Goal: Information Seeking & Learning: Compare options

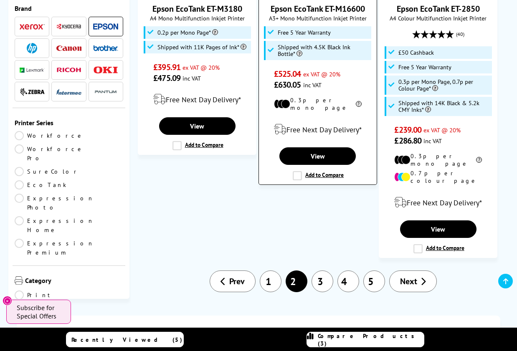
scroll to position [1397, 0]
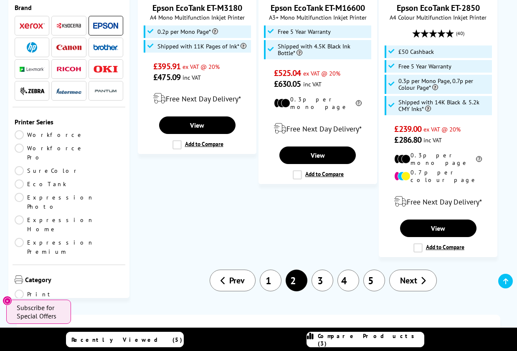
click at [409, 275] on span "Next" at bounding box center [408, 280] width 17 height 11
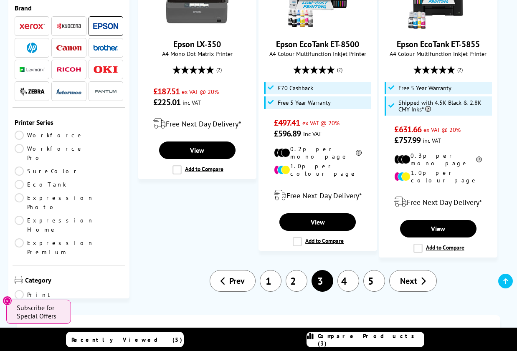
scroll to position [1399, 0]
click at [409, 276] on span "Next" at bounding box center [408, 281] width 17 height 11
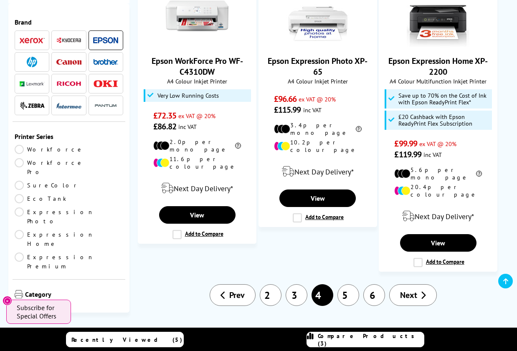
scroll to position [1384, 0]
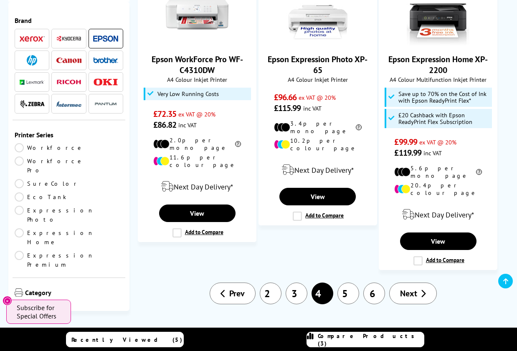
click at [413, 288] on span "Next" at bounding box center [408, 293] width 17 height 11
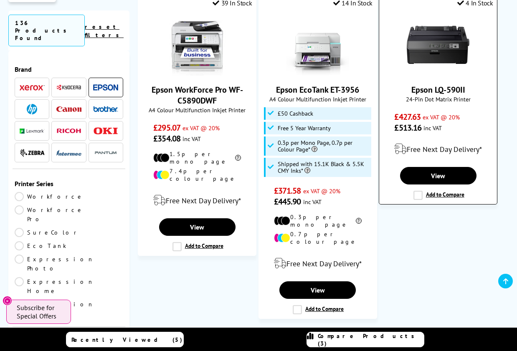
scroll to position [1345, 0]
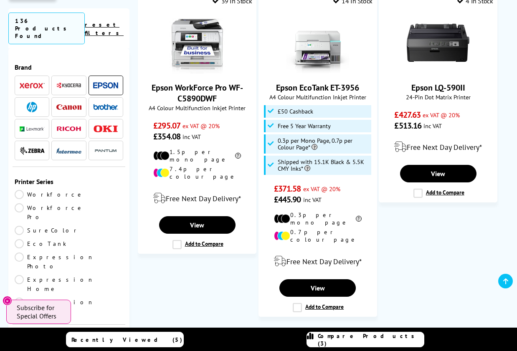
click at [369, 330] on link "7" at bounding box center [374, 341] width 22 height 22
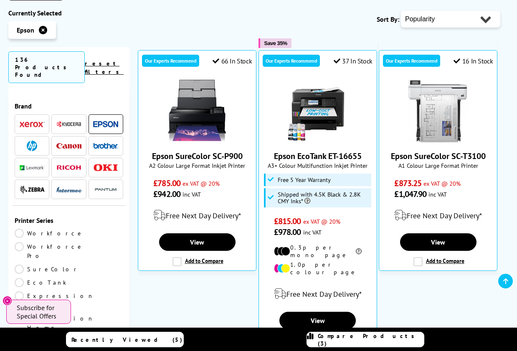
scroll to position [243, 0]
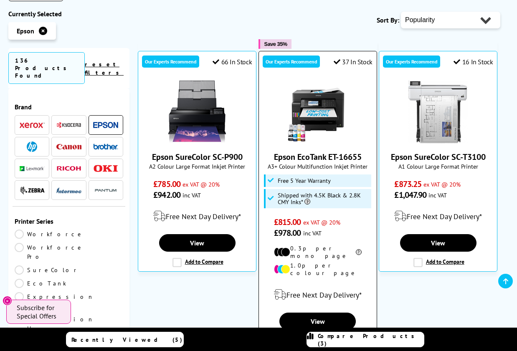
click at [307, 88] on img at bounding box center [318, 112] width 63 height 63
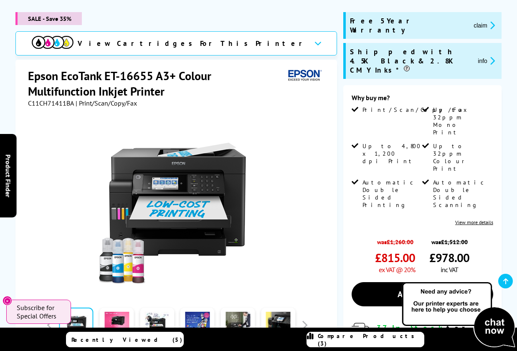
scroll to position [107, 0]
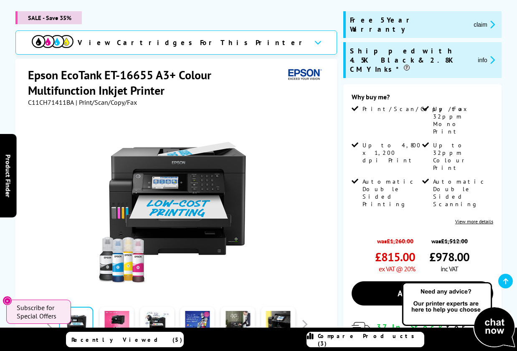
click at [28, 73] on div "Epson EcoTank ET-16655 A3+ Colour Multifunction Inkjet Printer C11CH71411BA | P…" at bounding box center [176, 246] width 322 height 374
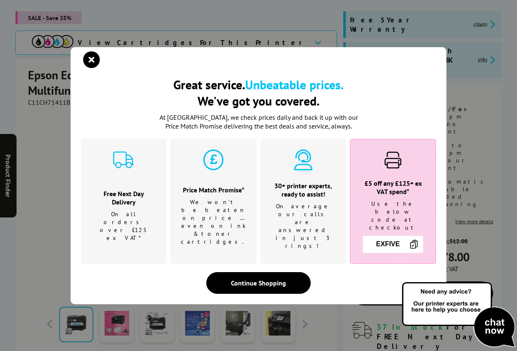
click at [287, 39] on div "Great service. Unbeatable prices. We've got you covered. Great service. Unbeata…" at bounding box center [258, 175] width 517 height 351
click at [94, 64] on icon "close modal" at bounding box center [91, 59] width 17 height 17
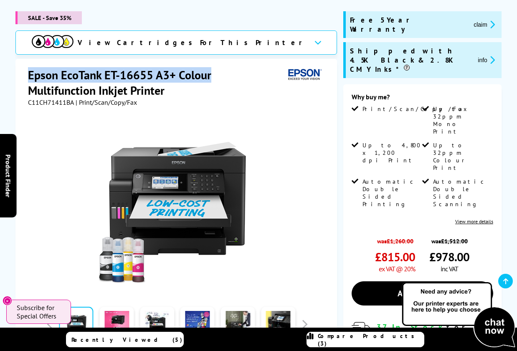
drag, startPoint x: 28, startPoint y: 77, endPoint x: 214, endPoint y: 75, distance: 185.9
click at [214, 75] on h1 "Epson EcoTank ET-16655 A3+ Colour Multifunction Inkjet Printer" at bounding box center [156, 82] width 257 height 31
copy h1 "Epson EcoTank ET-16655 A3+ Colour"
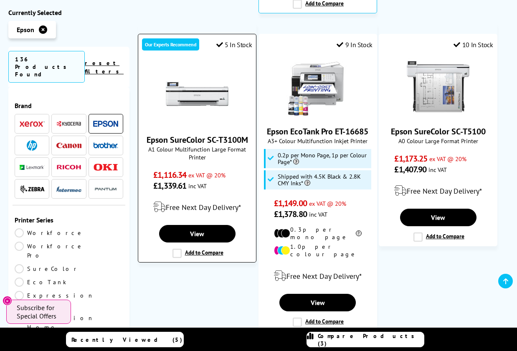
scroll to position [584, 0]
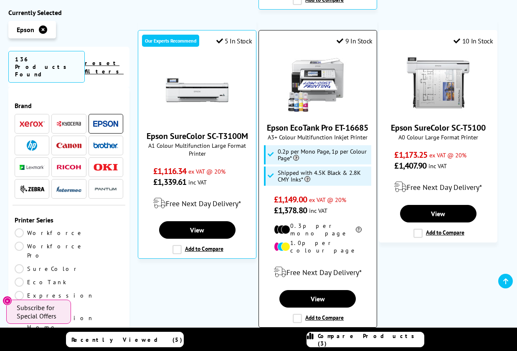
click at [295, 314] on label "Add to Compare" at bounding box center [318, 318] width 51 height 9
click at [0, 0] on input "Add to Compare" at bounding box center [0, 0] width 0 height 0
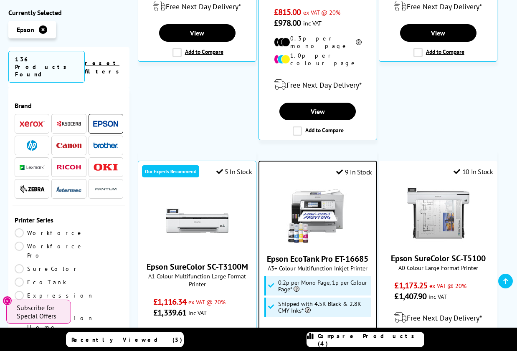
scroll to position [453, 0]
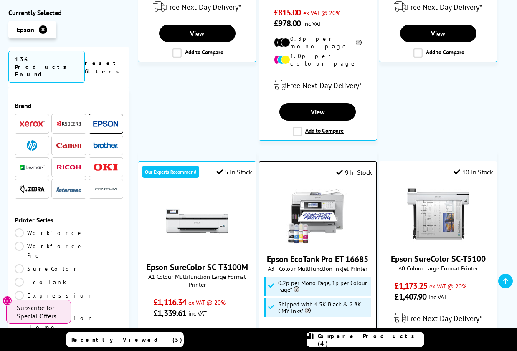
click at [318, 183] on img at bounding box center [318, 214] width 63 height 63
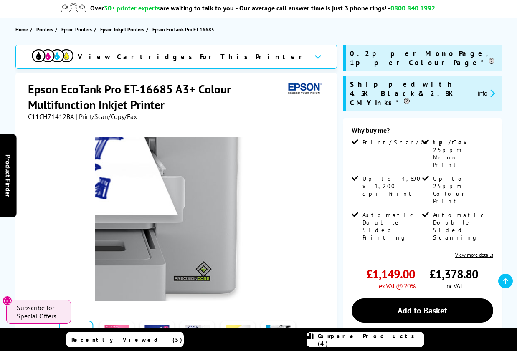
scroll to position [74, 0]
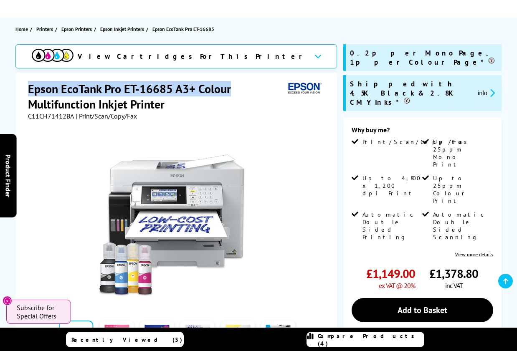
drag, startPoint x: 28, startPoint y: 89, endPoint x: 236, endPoint y: 86, distance: 208.5
click at [236, 86] on div "Epson EcoTank Pro ET-16685 A3+ Colour Multifunction Inkjet Printer C11CH71412BA…" at bounding box center [176, 260] width 322 height 374
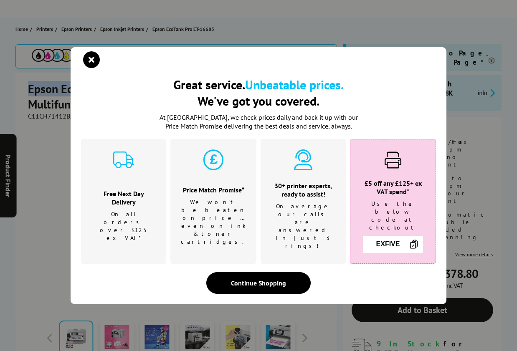
copy h1 "Epson EcoTank Pro ET-16685 A3+ Colour"
click at [90, 68] on icon "close modal" at bounding box center [91, 59] width 17 height 17
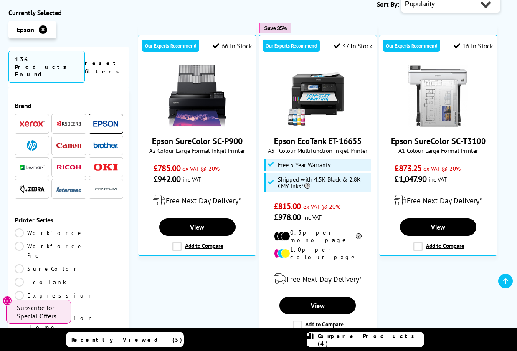
scroll to position [258, 0]
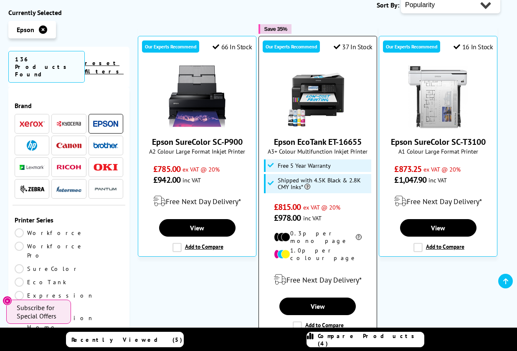
click at [295, 322] on label "Add to Compare" at bounding box center [318, 326] width 51 height 9
click at [0, 0] on input "Add to Compare" at bounding box center [0, 0] width 0 height 0
click at [320, 322] on label "Add to Compare" at bounding box center [318, 326] width 51 height 9
click at [0, 0] on input "Add to Compare" at bounding box center [0, 0] width 0 height 0
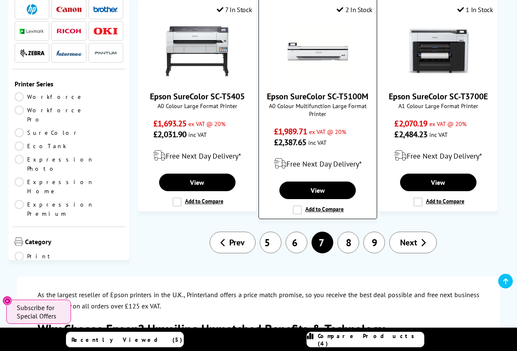
scroll to position [1179, 0]
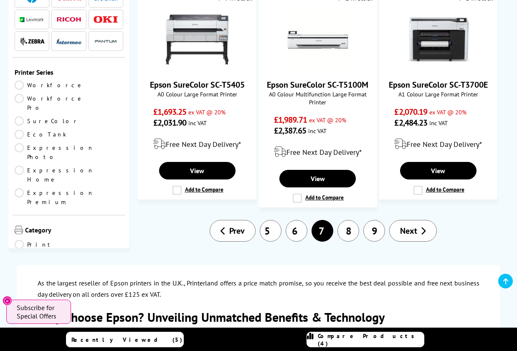
click at [348, 220] on link "8" at bounding box center [349, 231] width 22 height 22
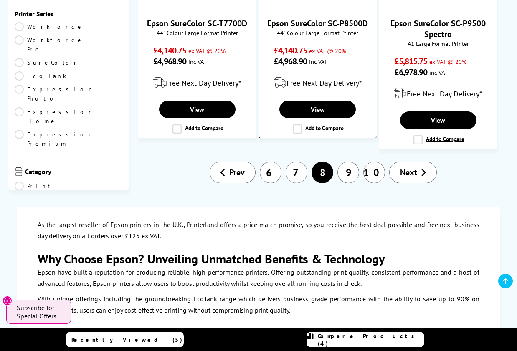
scroll to position [1106, 0]
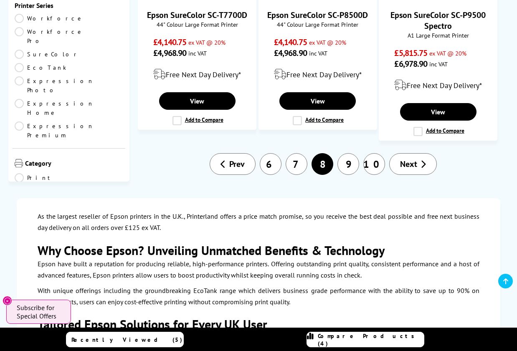
click at [376, 153] on link "10" at bounding box center [374, 164] width 22 height 22
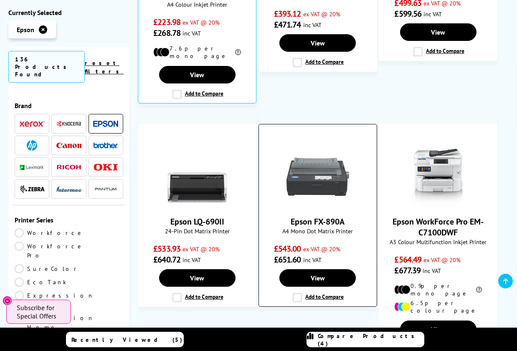
scroll to position [728, 0]
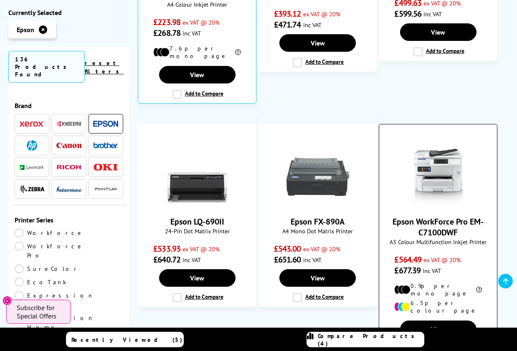
click at [448, 145] on img at bounding box center [438, 176] width 63 height 63
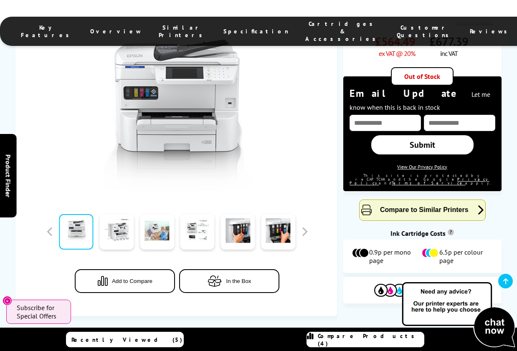
scroll to position [251, 0]
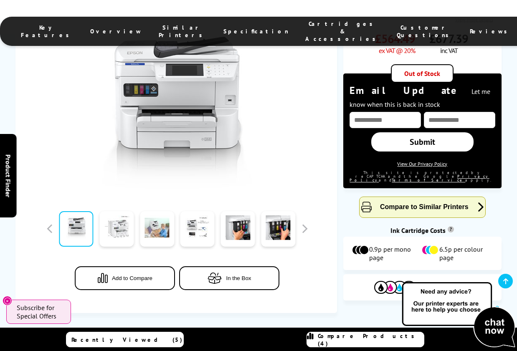
click at [111, 211] on link at bounding box center [116, 229] width 34 height 36
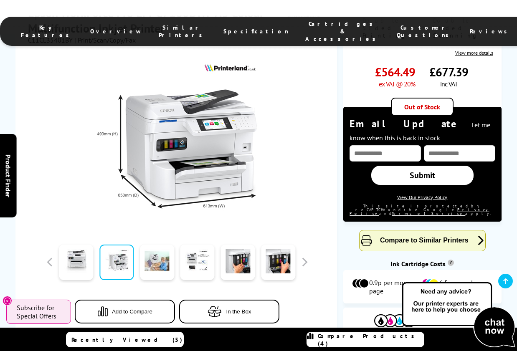
scroll to position [242, 0]
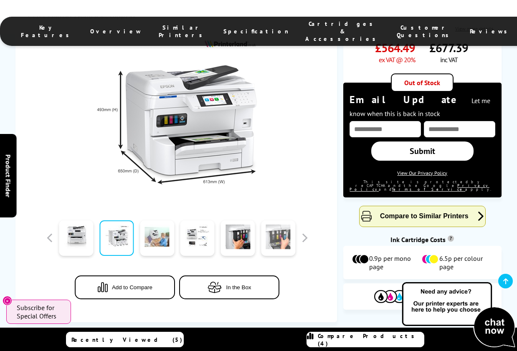
click at [275, 221] on link at bounding box center [278, 239] width 34 height 36
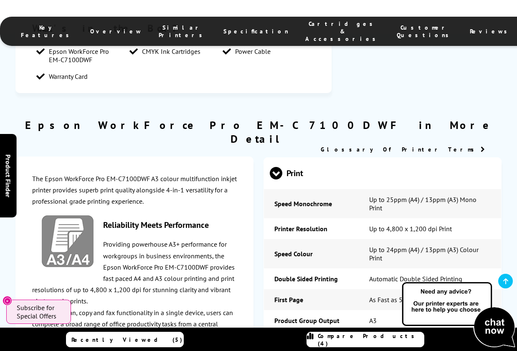
scroll to position [1013, 0]
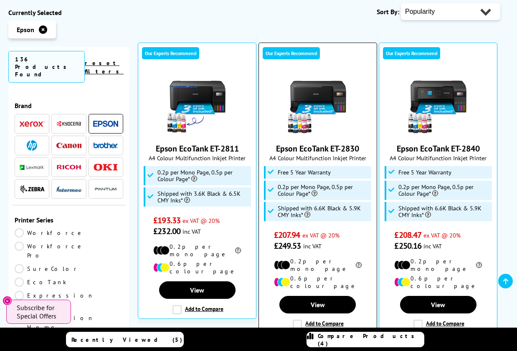
scroll to position [315, 0]
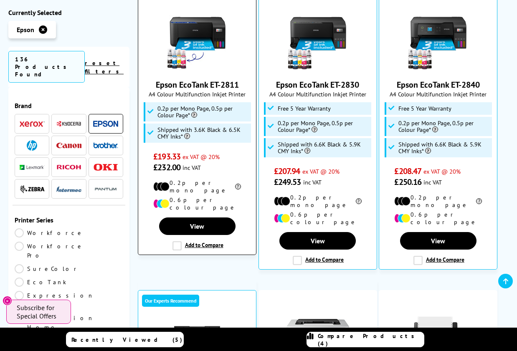
click at [192, 241] on label "Add to Compare" at bounding box center [198, 245] width 51 height 9
click at [0, 0] on input "Add to Compare" at bounding box center [0, 0] width 0 height 0
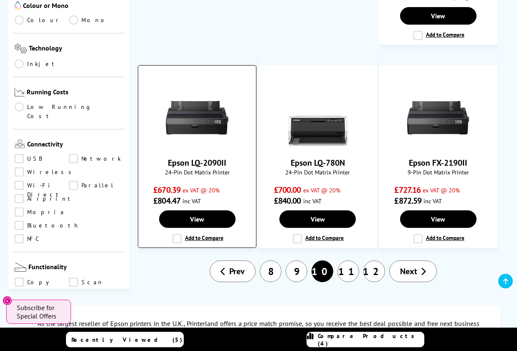
scroll to position [1045, 0]
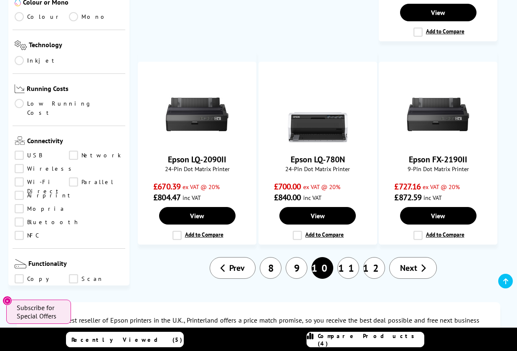
click at [242, 257] on link "Prev" at bounding box center [233, 268] width 46 height 22
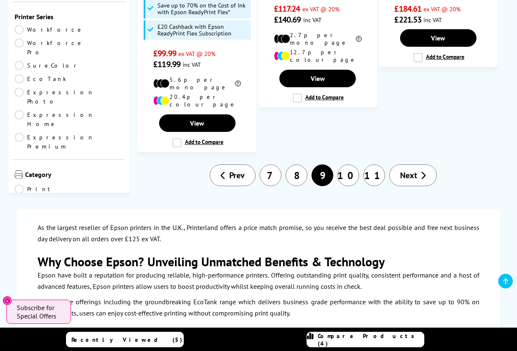
scroll to position [1415, 0]
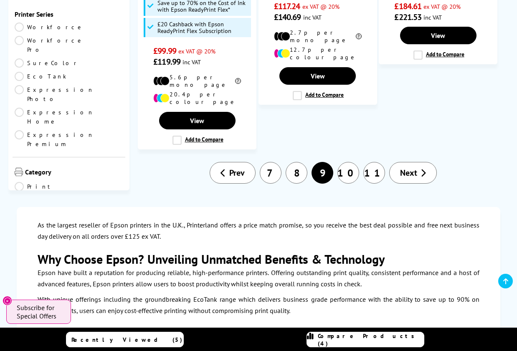
click at [231, 168] on span "Prev" at bounding box center [236, 173] width 15 height 11
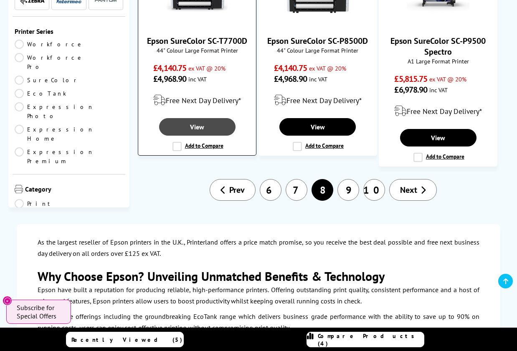
scroll to position [1082, 0]
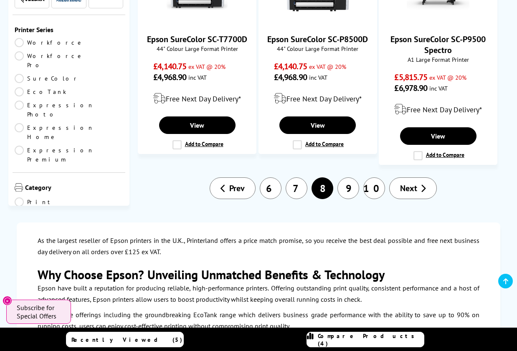
click at [230, 183] on span "Prev" at bounding box center [236, 188] width 15 height 11
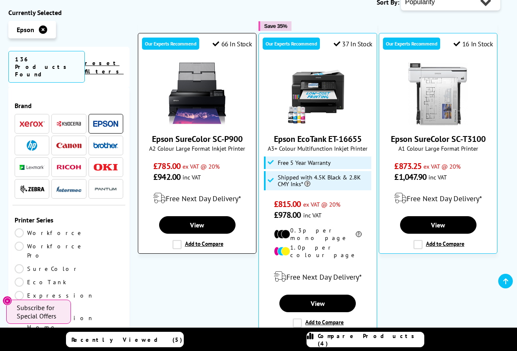
scroll to position [262, 0]
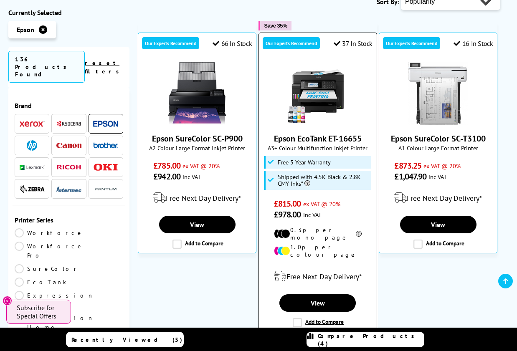
click at [297, 318] on label "Add to Compare" at bounding box center [318, 322] width 51 height 9
click at [0, 0] on input "Add to Compare" at bounding box center [0, 0] width 0 height 0
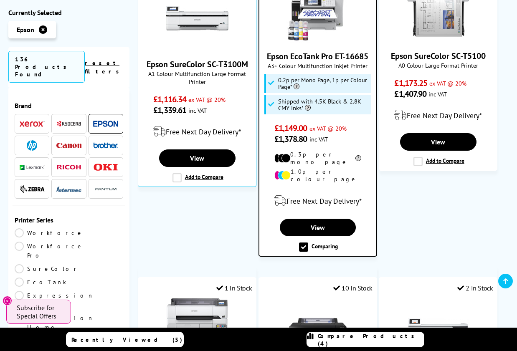
scroll to position [656, 0]
click at [323, 243] on label "Comparing" at bounding box center [318, 247] width 39 height 9
click at [0, 0] on input "Comparing" at bounding box center [0, 0] width 0 height 0
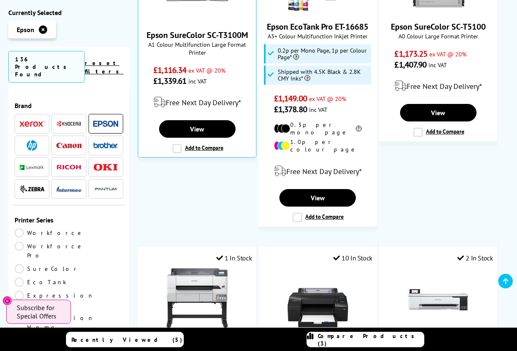
scroll to position [686, 0]
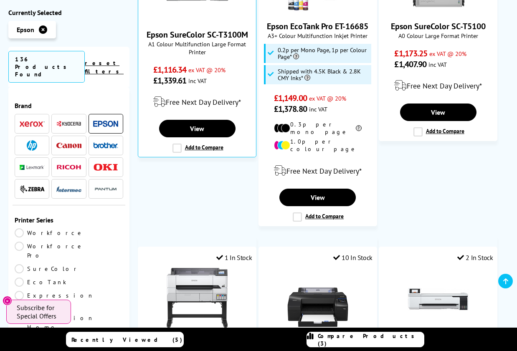
click at [362, 336] on span "Compare Products (3)" at bounding box center [371, 340] width 106 height 15
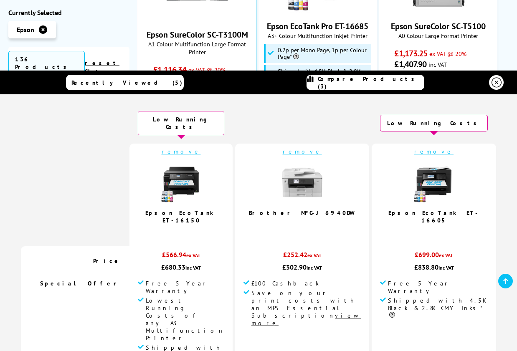
scroll to position [0, 0]
click at [201, 148] on link "remove" at bounding box center [181, 152] width 39 height 8
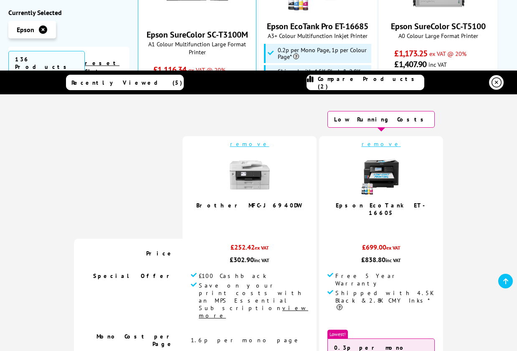
click at [492, 81] on icon at bounding box center [497, 83] width 10 height 10
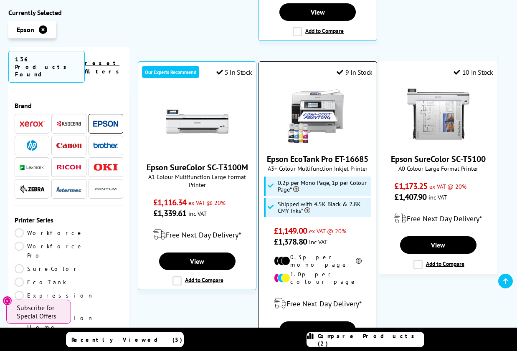
scroll to position [557, 0]
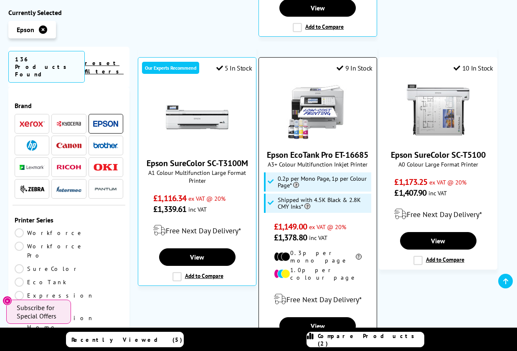
click at [297, 341] on label "Add to Compare" at bounding box center [318, 345] width 51 height 9
click at [0, 0] on input "Add to Compare" at bounding box center [0, 0] width 0 height 0
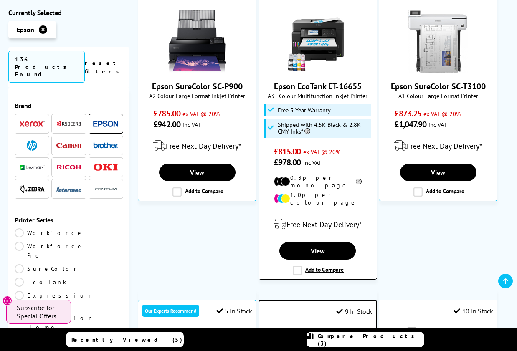
scroll to position [313, 0]
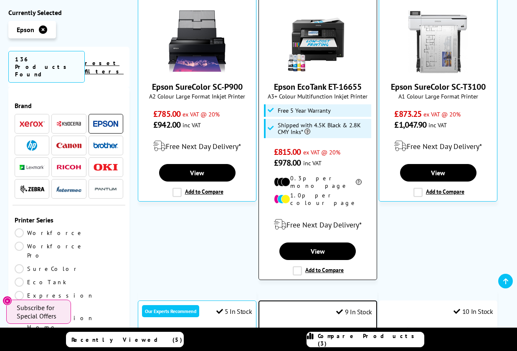
click at [296, 267] on label "Add to Compare" at bounding box center [318, 271] width 51 height 9
click at [0, 0] on input "Add to Compare" at bounding box center [0, 0] width 0 height 0
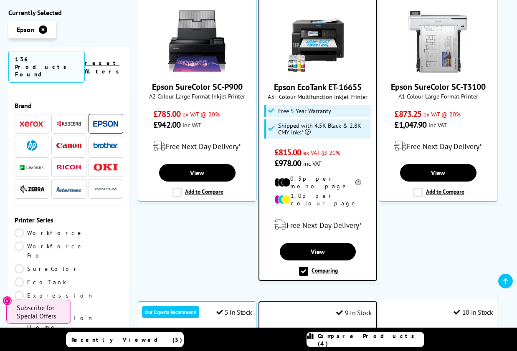
click at [354, 340] on span "Compare Products (4)" at bounding box center [371, 340] width 106 height 15
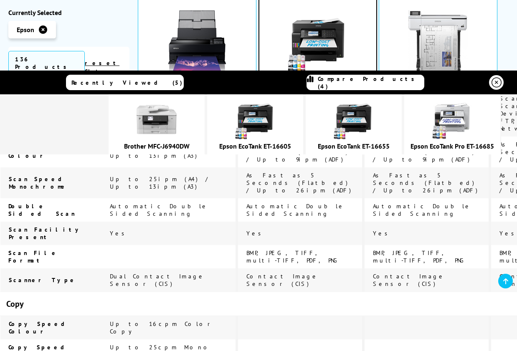
scroll to position [723, 0]
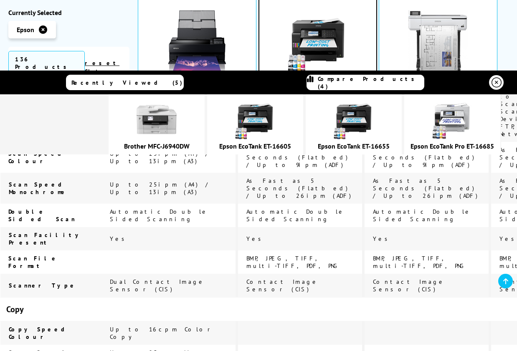
click at [465, 147] on link "Epson EcoTank Pro ET-16685" at bounding box center [453, 146] width 84 height 8
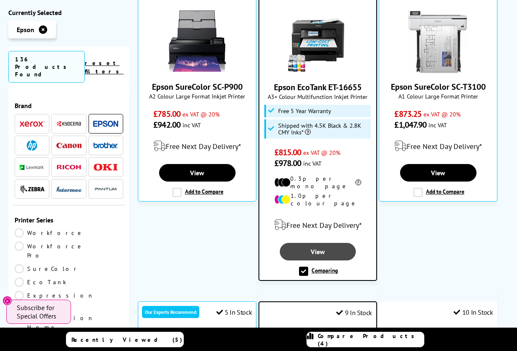
click at [308, 243] on link "View" at bounding box center [318, 252] width 76 height 18
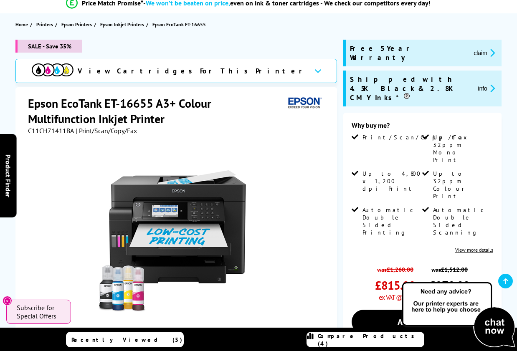
scroll to position [79, 0]
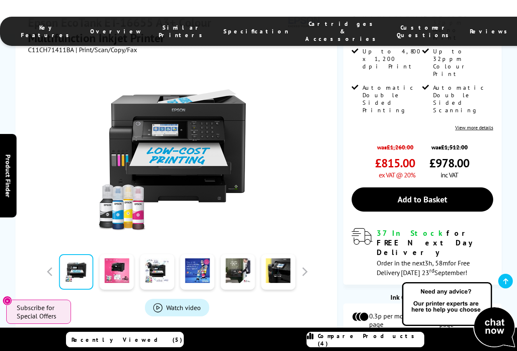
scroll to position [200, 0]
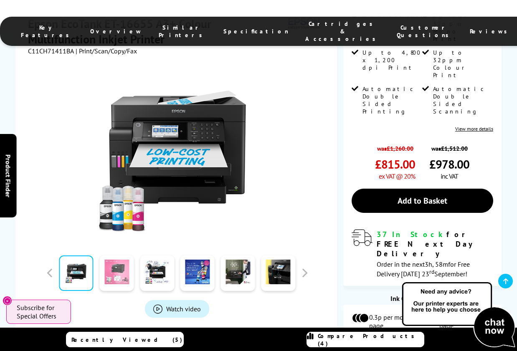
click at [117, 256] on link at bounding box center [116, 274] width 34 height 36
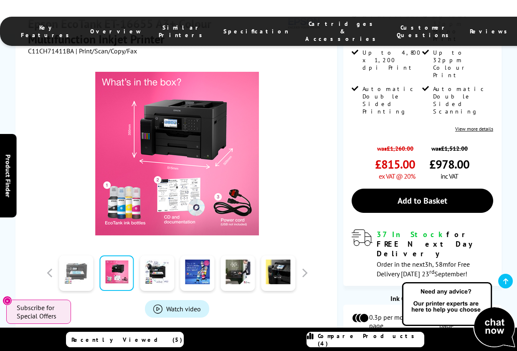
click at [79, 256] on link at bounding box center [76, 274] width 34 height 36
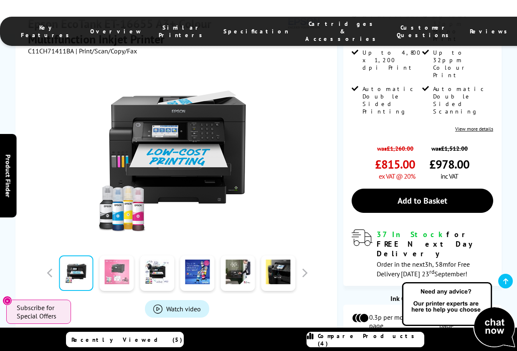
click at [116, 256] on link at bounding box center [116, 274] width 34 height 36
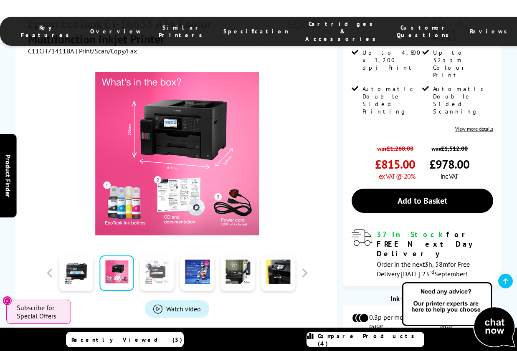
click at [164, 256] on link at bounding box center [157, 274] width 34 height 36
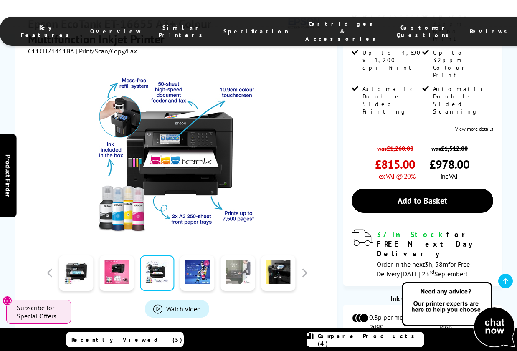
click at [241, 256] on link at bounding box center [238, 274] width 34 height 36
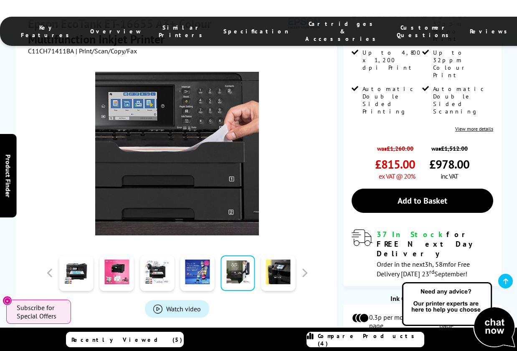
click at [174, 134] on img at bounding box center [177, 154] width 164 height 164
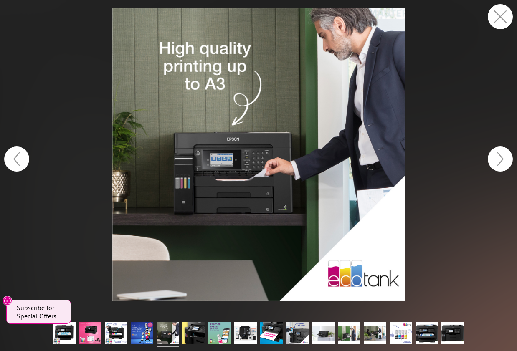
click at [254, 169] on img at bounding box center [258, 154] width 293 height 293
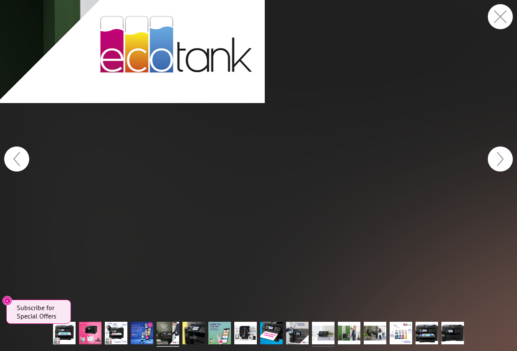
click at [323, 330] on img at bounding box center [323, 334] width 23 height 25
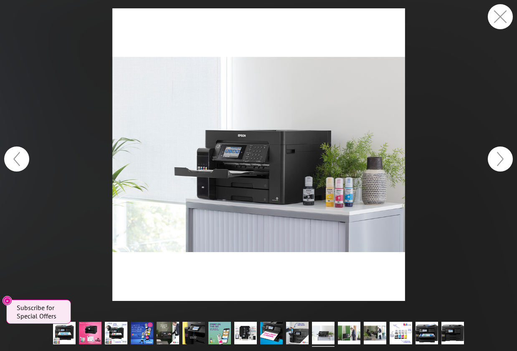
click at [253, 182] on img at bounding box center [258, 154] width 293 height 293
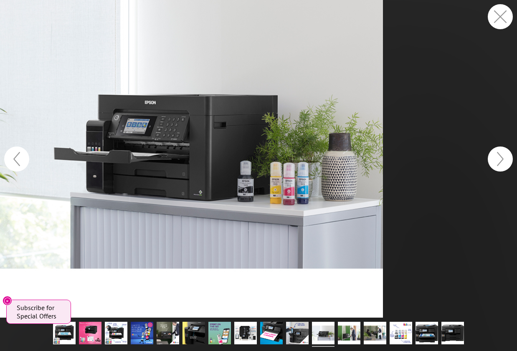
click at [130, 86] on figure at bounding box center [258, 159] width 517 height 318
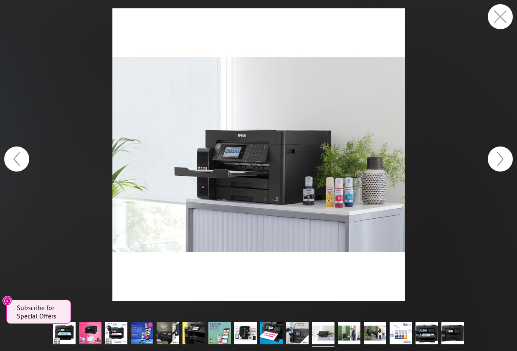
click at [498, 16] on button "button" at bounding box center [500, 16] width 25 height 25
